Goal: Task Accomplishment & Management: Manage account settings

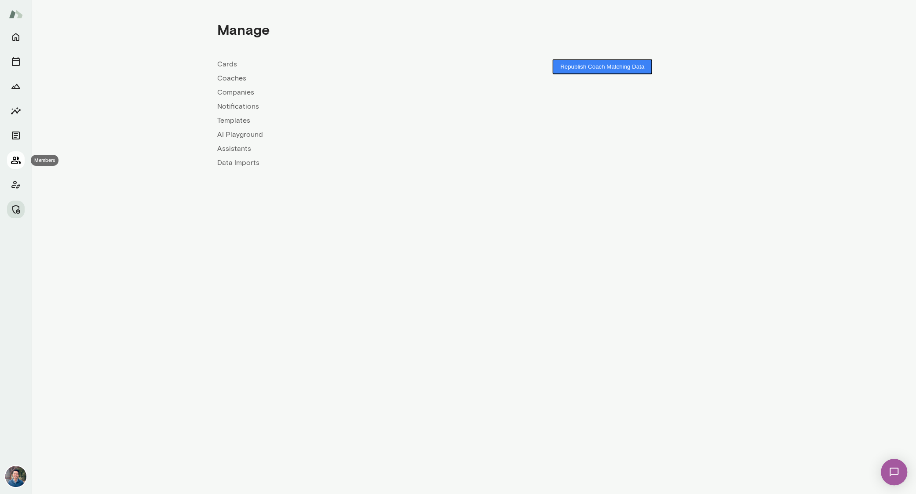
click at [18, 162] on icon "Members" at bounding box center [16, 160] width 11 height 11
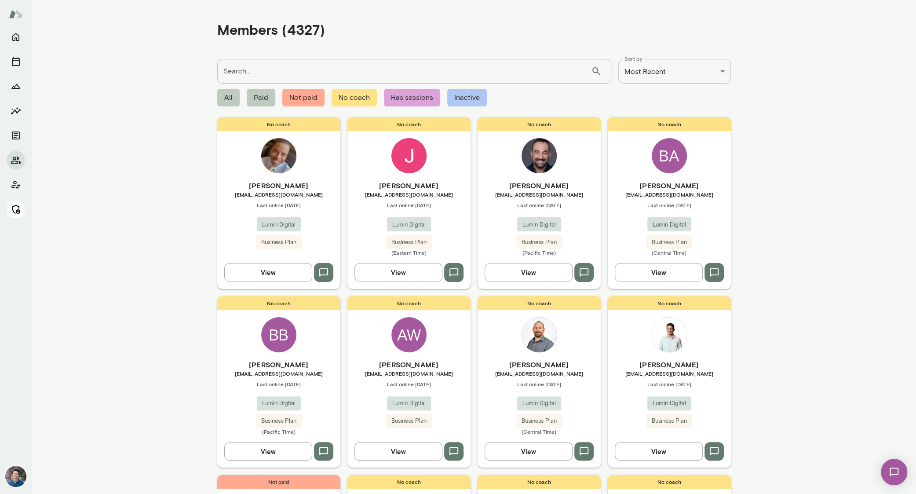
click at [16, 207] on icon "Manage" at bounding box center [16, 209] width 11 height 11
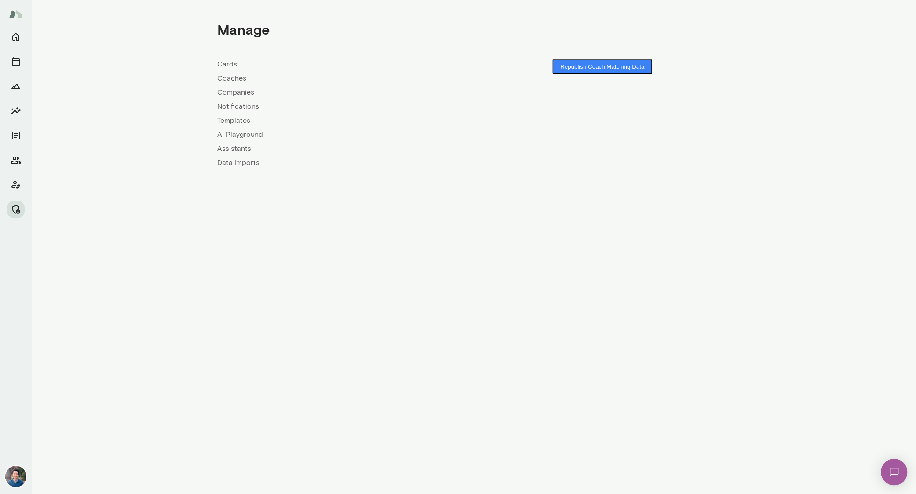
click at [233, 93] on link "Companies" at bounding box center [345, 92] width 257 height 11
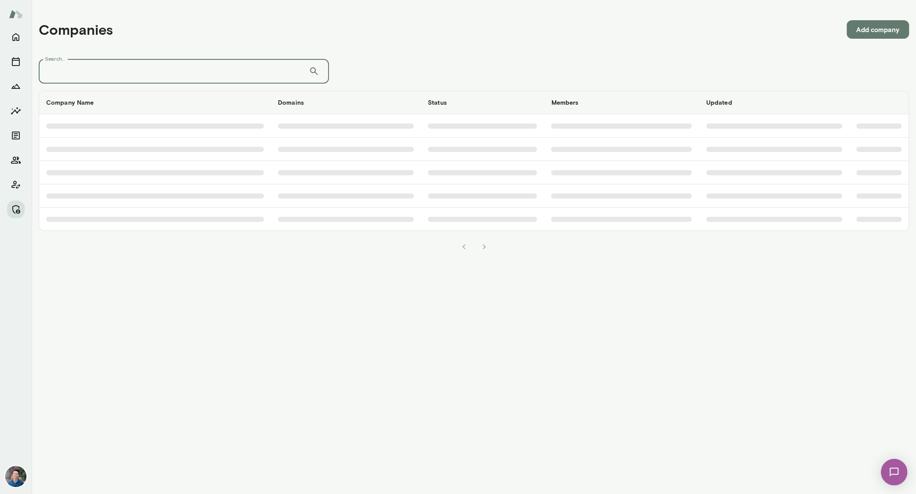
click at [230, 72] on input "Search..." at bounding box center [174, 71] width 270 height 25
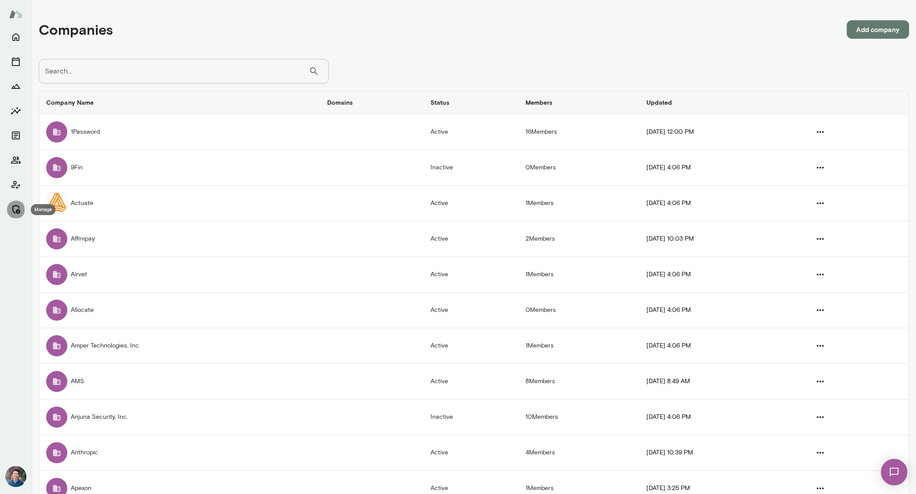
click at [14, 209] on icon "Manage" at bounding box center [16, 209] width 11 height 11
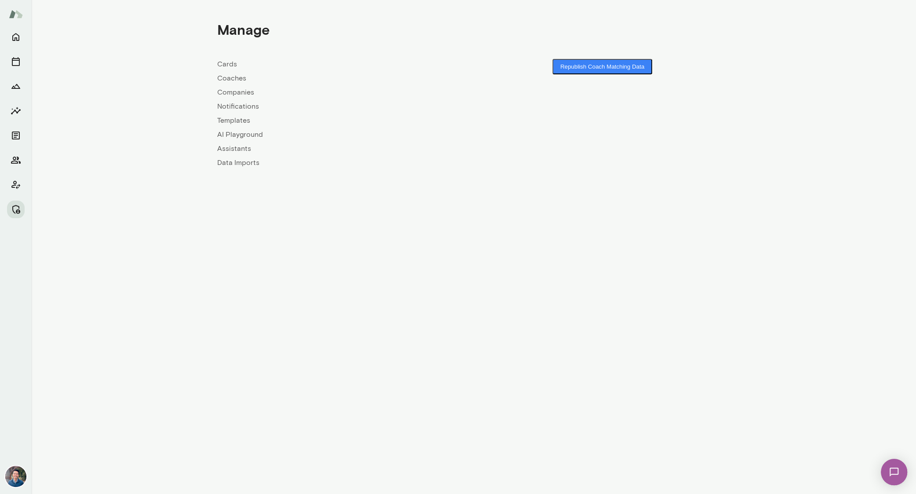
click at [238, 75] on link "Coaches" at bounding box center [345, 78] width 257 height 11
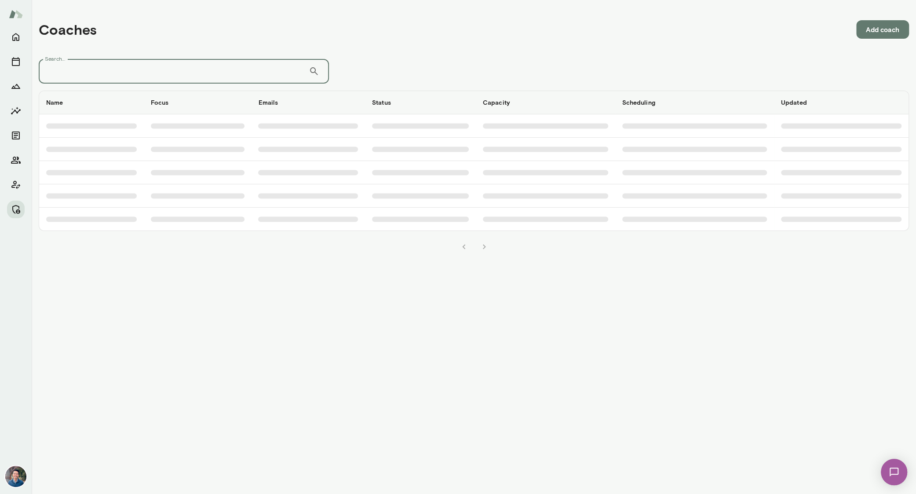
click at [248, 75] on input "Search..." at bounding box center [174, 71] width 270 height 25
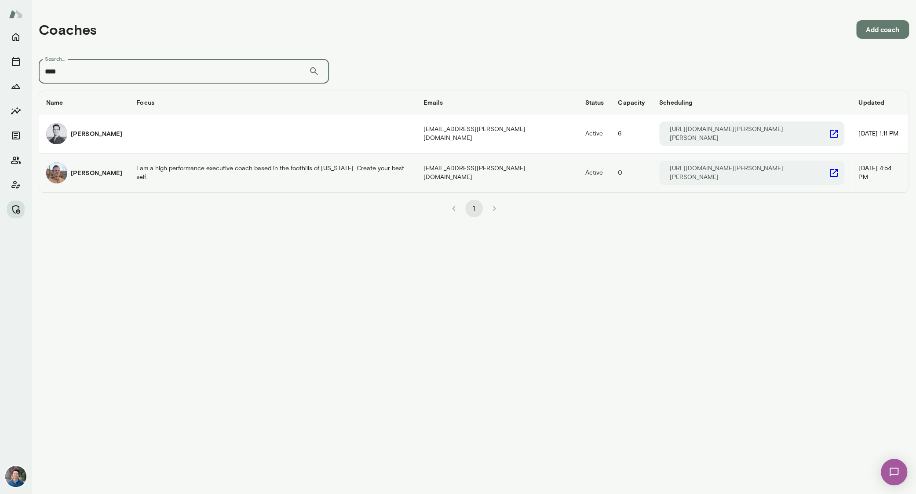
type input "****"
click at [101, 171] on h6 "[PERSON_NAME]" at bounding box center [96, 172] width 51 height 9
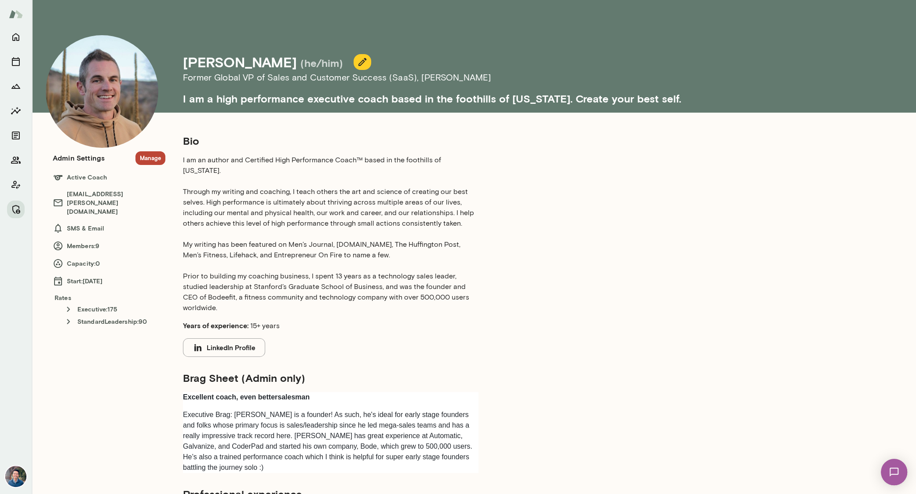
click at [77, 241] on h6 "Members: 9" at bounding box center [109, 246] width 113 height 11
click at [155, 153] on button "Manage" at bounding box center [150, 158] width 30 height 14
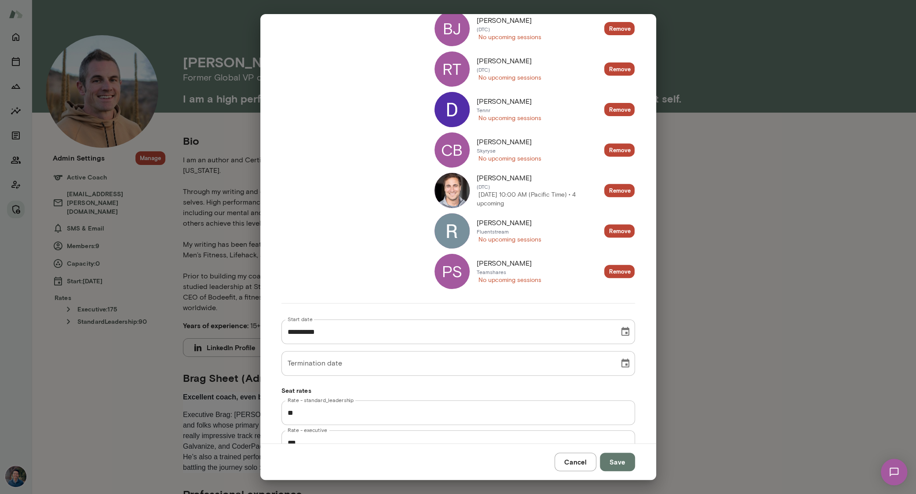
scroll to position [229, 0]
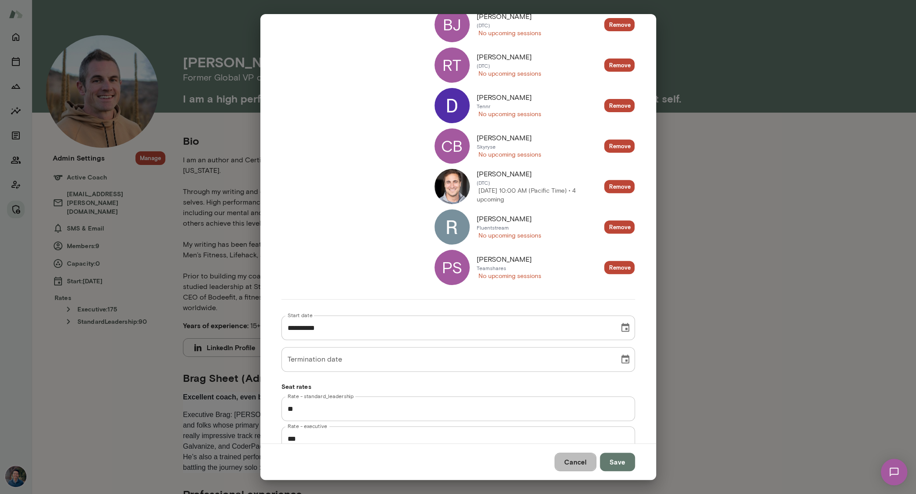
click at [583, 464] on button "Cancel" at bounding box center [575, 461] width 42 height 18
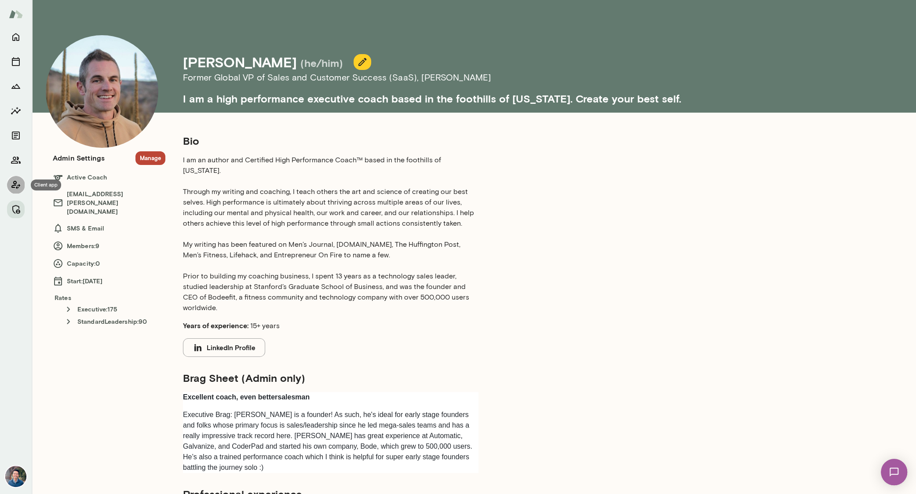
click at [18, 184] on icon "Client app" at bounding box center [16, 184] width 11 height 11
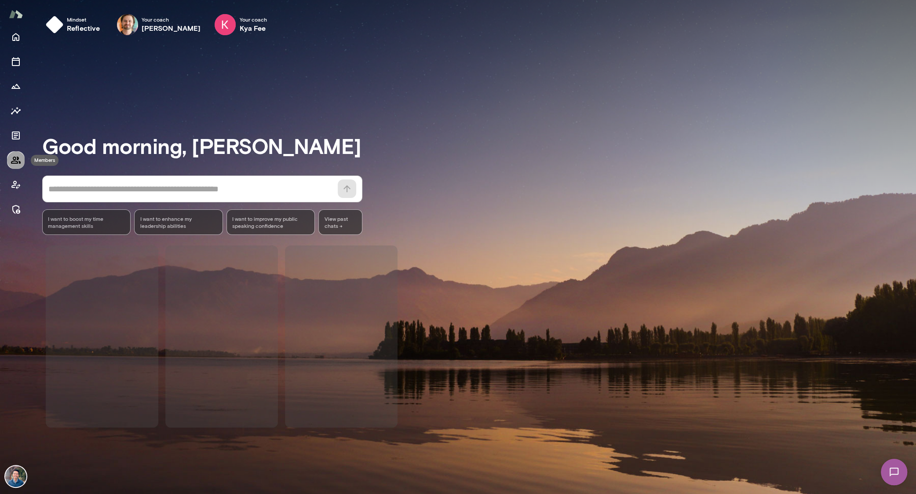
click at [18, 162] on icon "Members" at bounding box center [16, 160] width 11 height 11
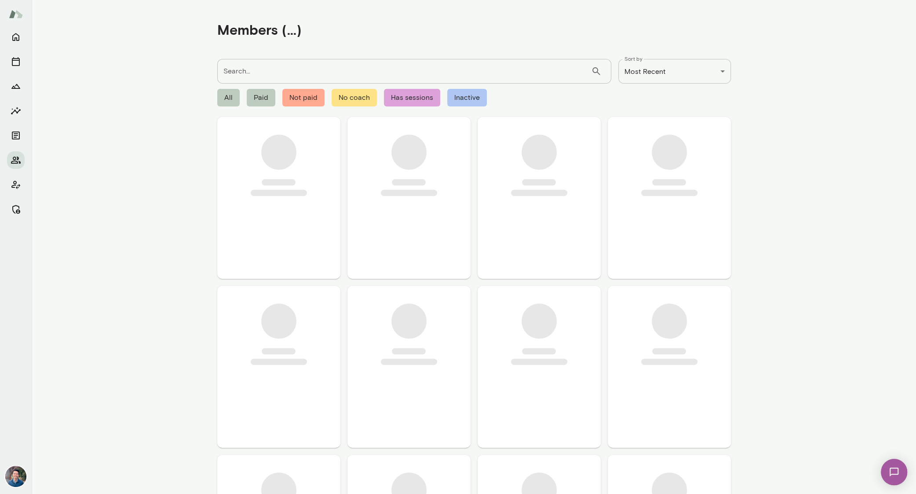
click at [272, 76] on input "Search..." at bounding box center [404, 71] width 374 height 25
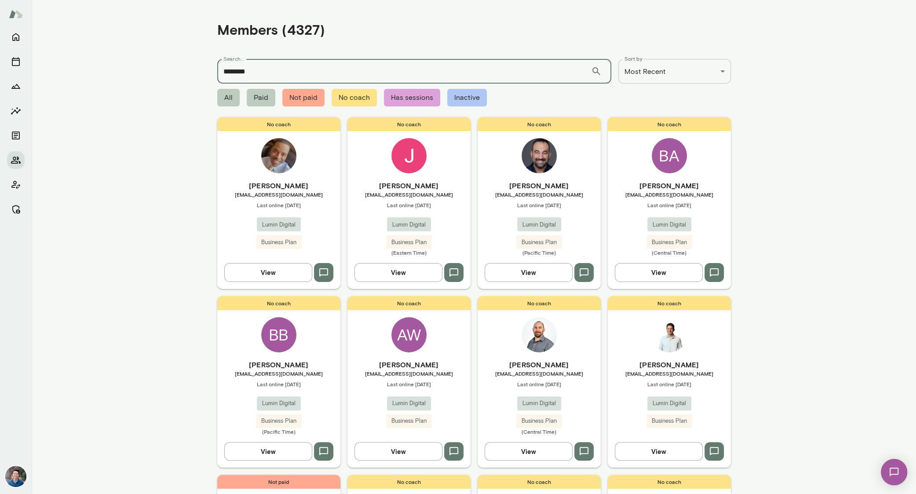
type input "********"
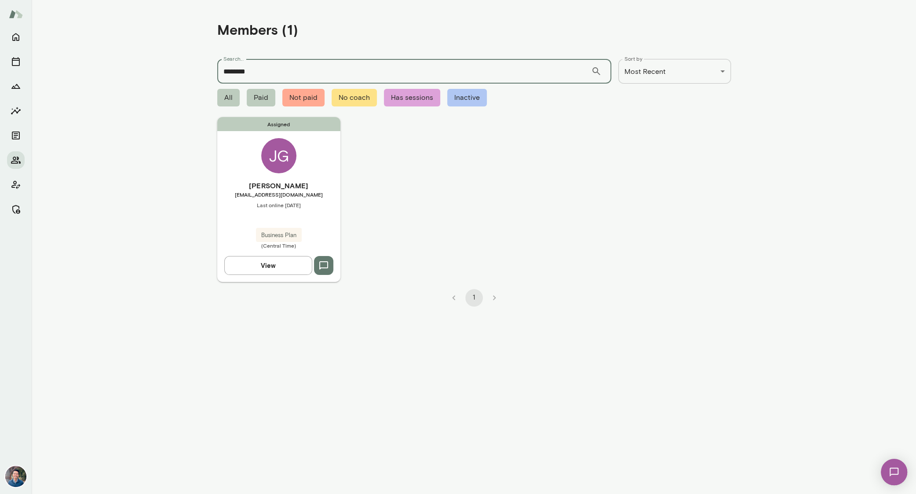
click at [322, 160] on div "Assigned [PERSON_NAME] [EMAIL_ADDRESS][DOMAIN_NAME] Last online [DATE] Business…" at bounding box center [278, 199] width 123 height 164
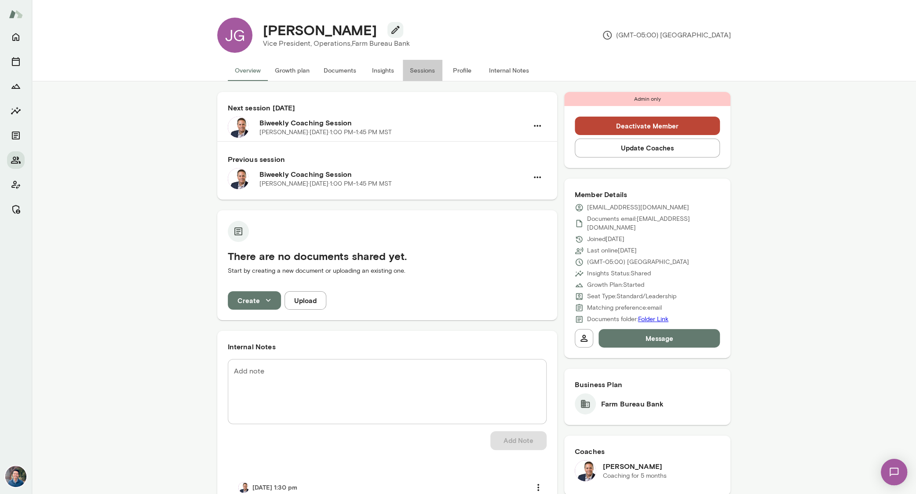
click at [423, 73] on button "Sessions" at bounding box center [423, 70] width 40 height 21
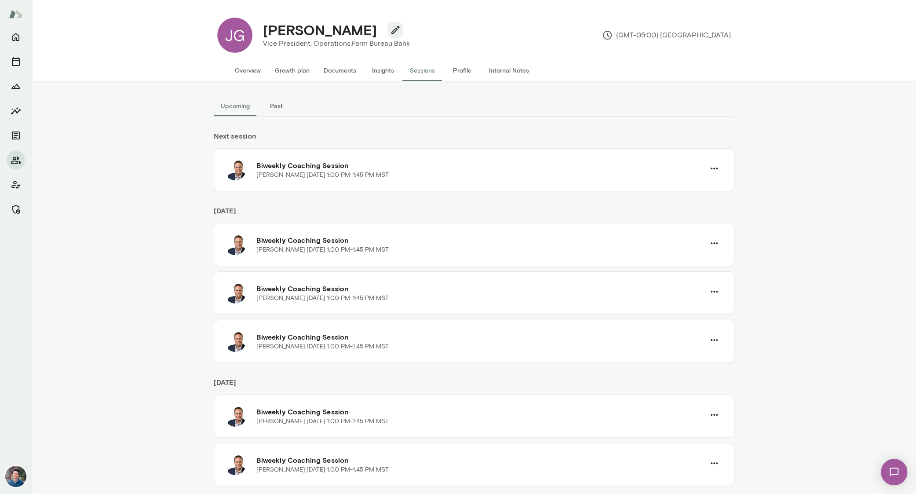
click at [274, 111] on button "Past" at bounding box center [277, 105] width 40 height 21
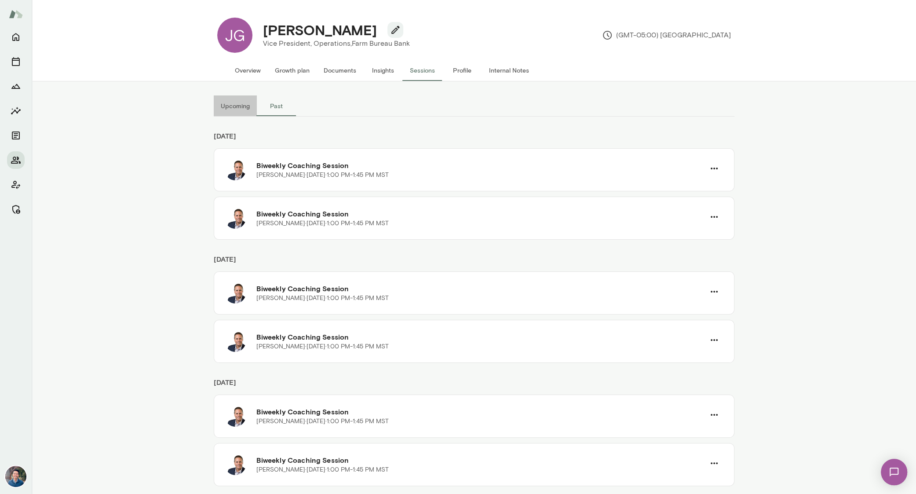
click at [230, 109] on button "Upcoming" at bounding box center [235, 105] width 43 height 21
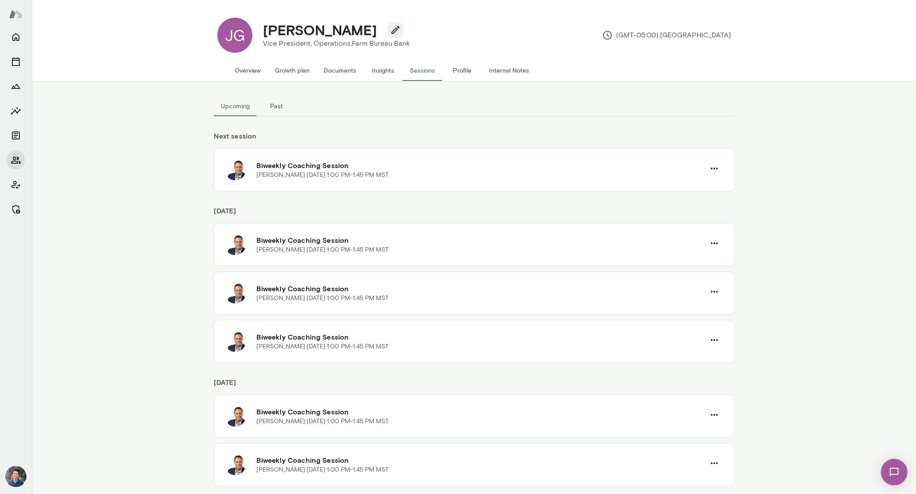
click at [516, 82] on div "Upcoming Past Next session Biweekly Coaching Session [PERSON_NAME] · [DATE] · 1…" at bounding box center [474, 287] width 528 height 412
click at [516, 78] on button "Internal Notes" at bounding box center [509, 70] width 54 height 21
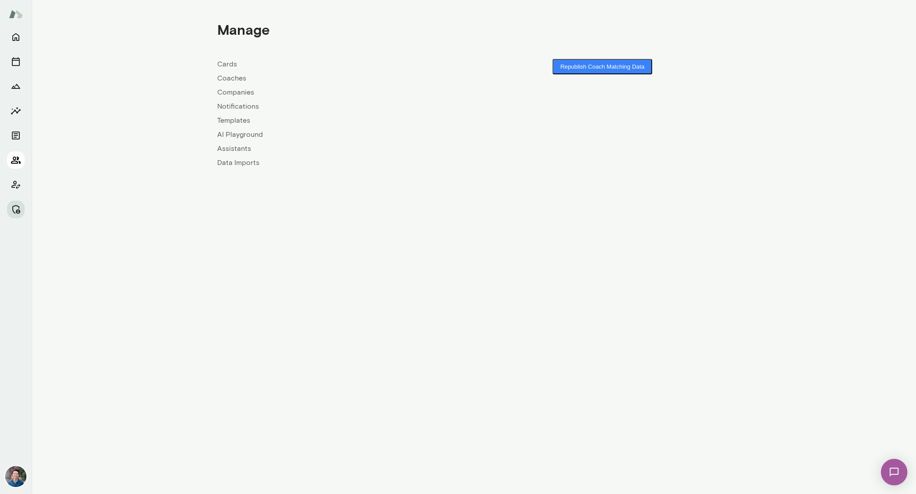
click at [15, 160] on icon "Members" at bounding box center [16, 160] width 10 height 7
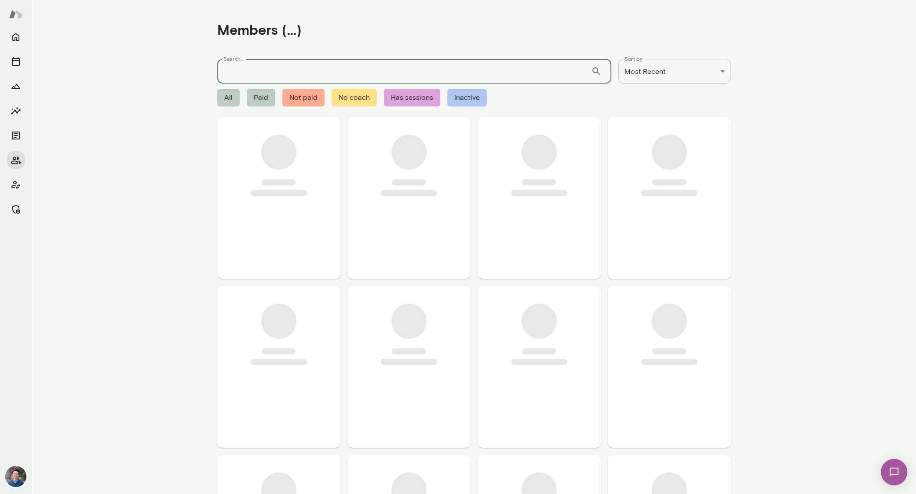
click at [281, 76] on input "Search..." at bounding box center [404, 71] width 374 height 25
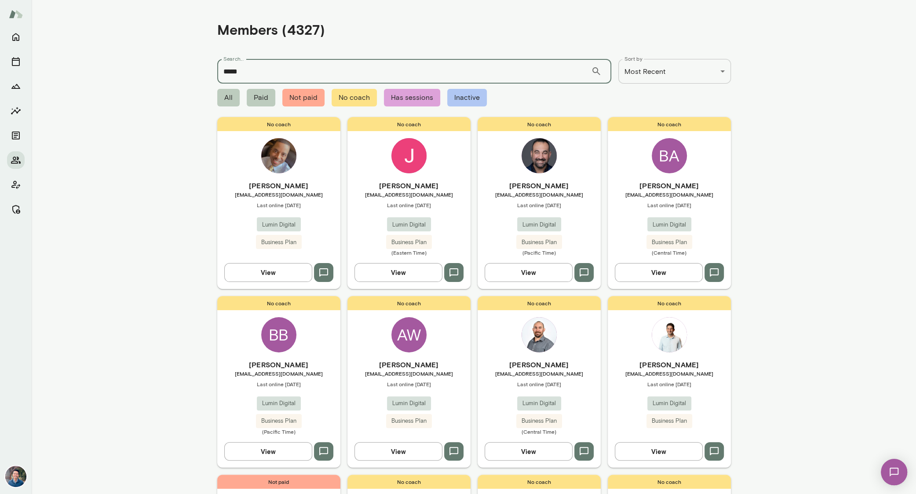
type input "*****"
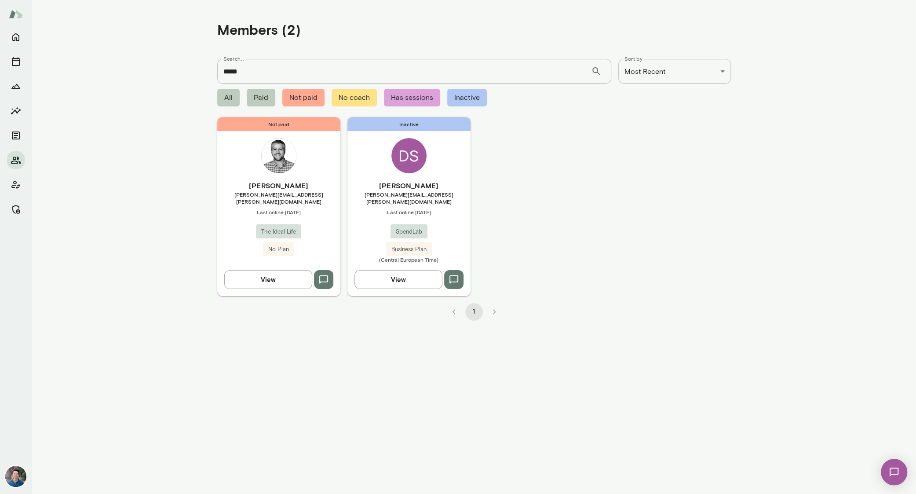
click at [407, 142] on div "DS" at bounding box center [408, 155] width 35 height 35
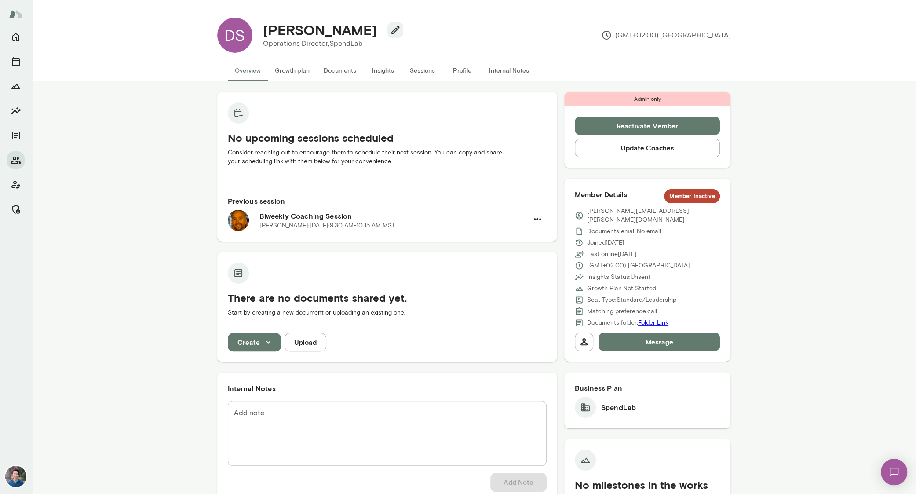
click at [428, 71] on button "Sessions" at bounding box center [423, 70] width 40 height 21
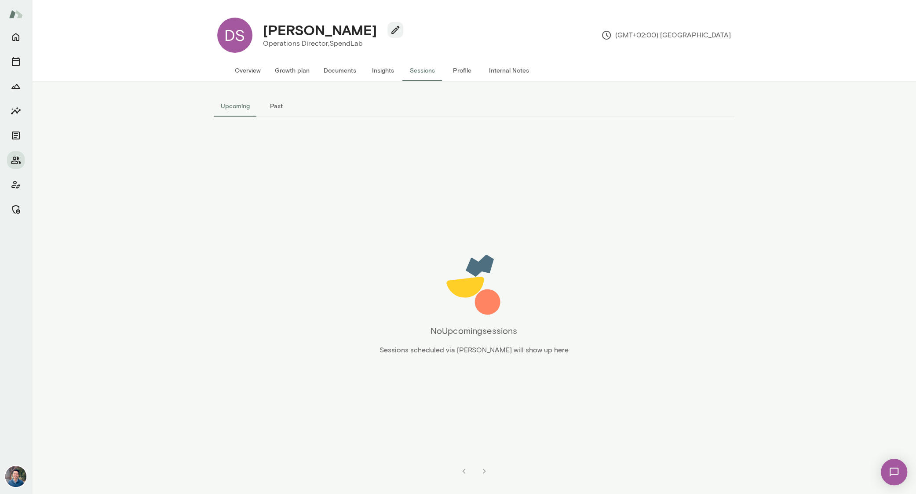
click at [277, 106] on button "Past" at bounding box center [277, 105] width 40 height 21
